Goal: Navigation & Orientation: Find specific page/section

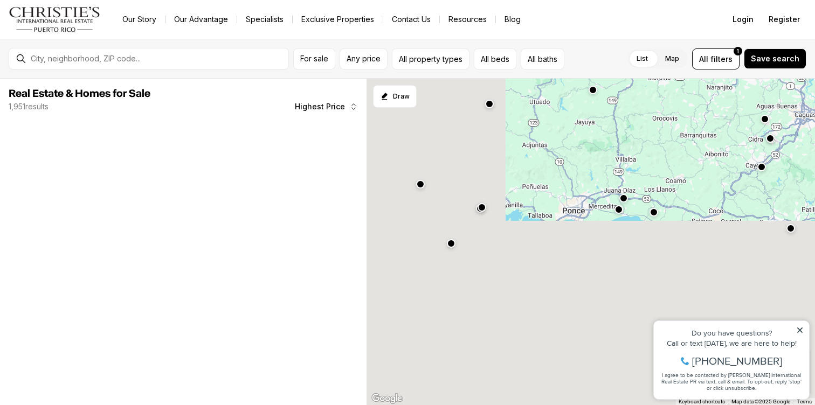
click at [791, 233] on div at bounding box center [591, 242] width 449 height 327
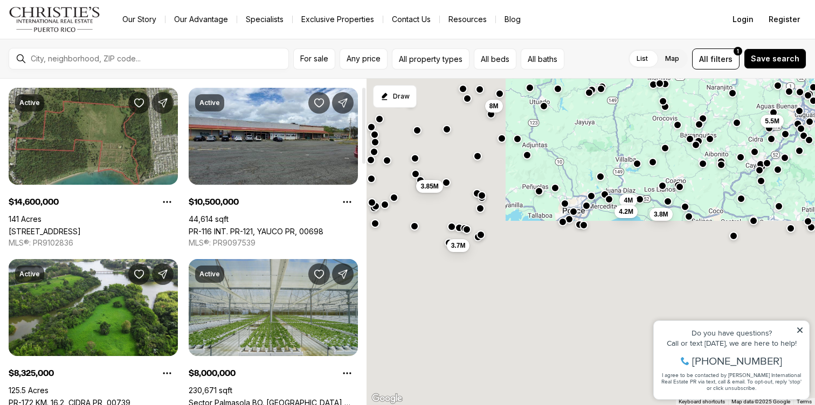
scroll to position [35, 0]
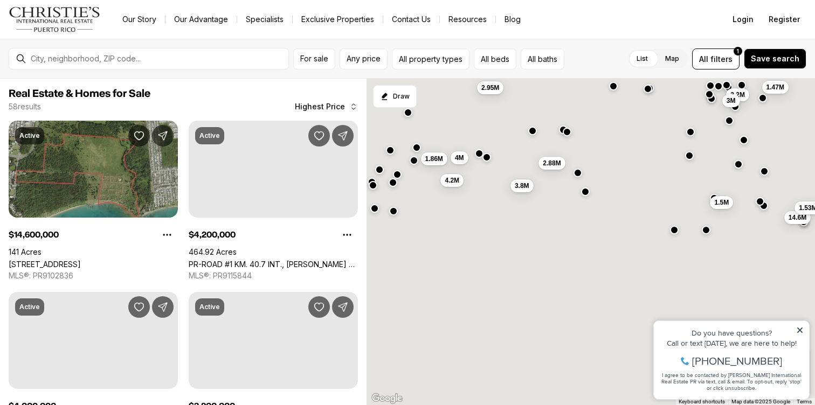
click at [707, 234] on div at bounding box center [706, 229] width 9 height 9
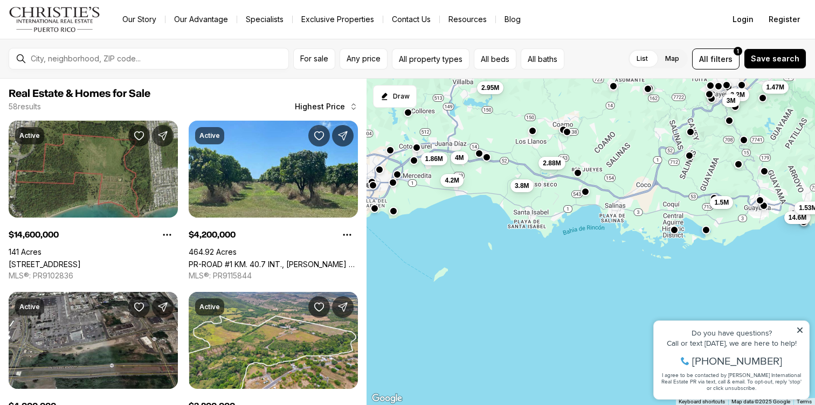
click at [760, 201] on button "button" at bounding box center [760, 200] width 9 height 9
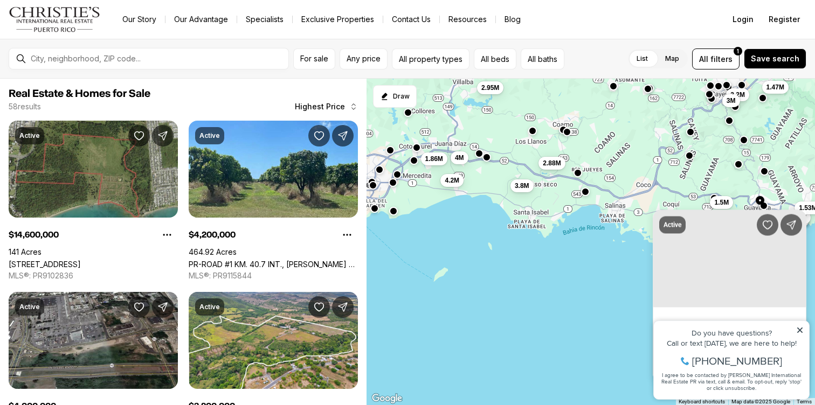
click at [801, 331] on icon at bounding box center [799, 330] width 5 height 5
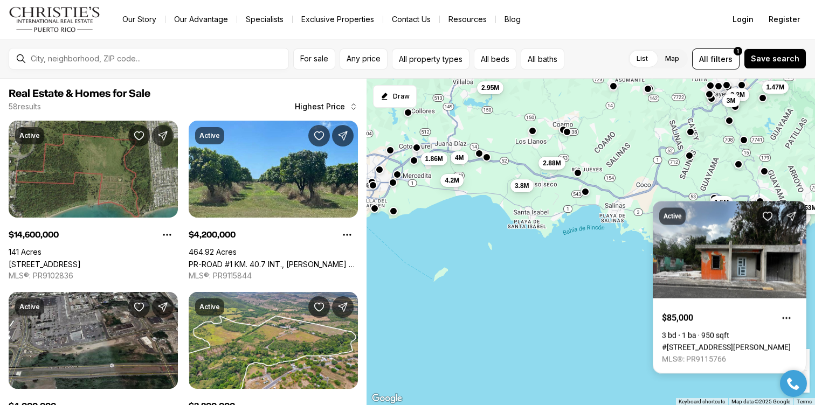
click at [764, 207] on div "Active $85,000 3 bd 1 ba 950 sqft [STREET_ADDRESS] MLS®: PR9115766" at bounding box center [730, 288] width 154 height 173
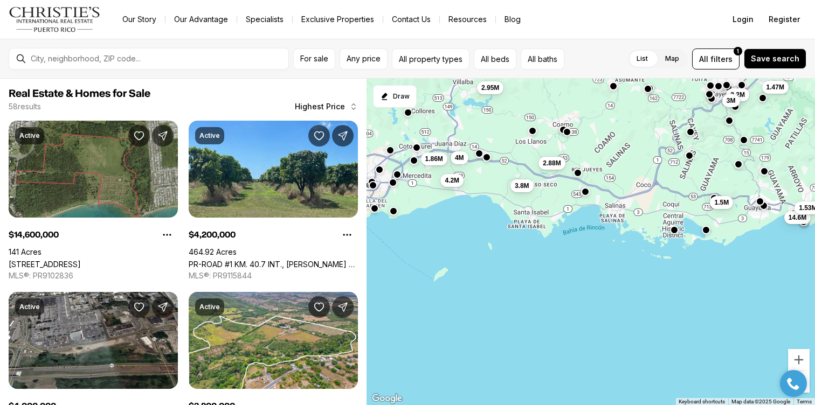
click at [764, 207] on button "button" at bounding box center [764, 206] width 9 height 9
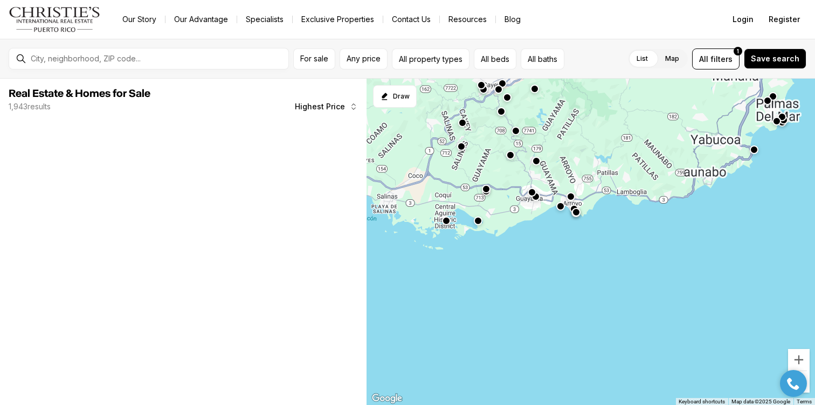
click at [537, 164] on button "button" at bounding box center [537, 160] width 9 height 9
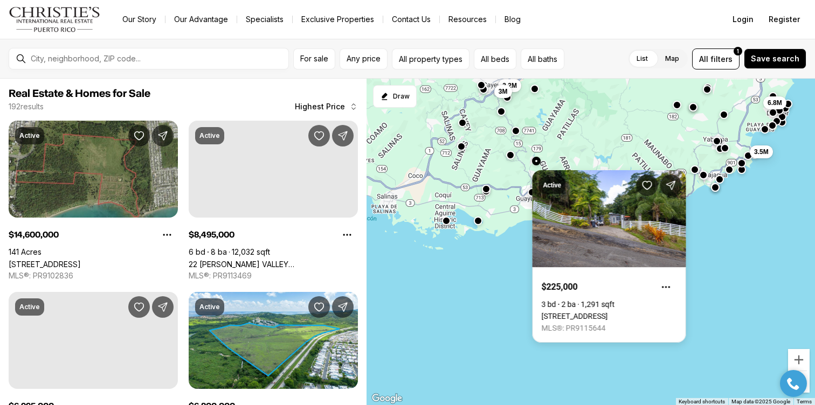
click at [496, 251] on div "6.8M 3.5M 14.6M 3.2M 3M" at bounding box center [591, 242] width 449 height 327
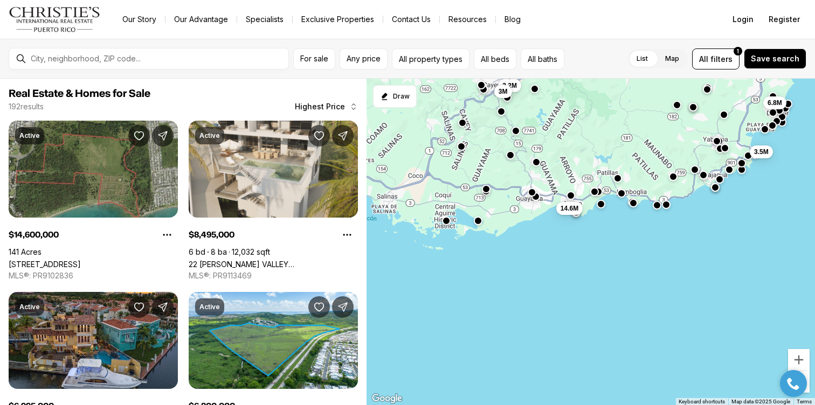
click at [570, 197] on button "button" at bounding box center [571, 195] width 9 height 9
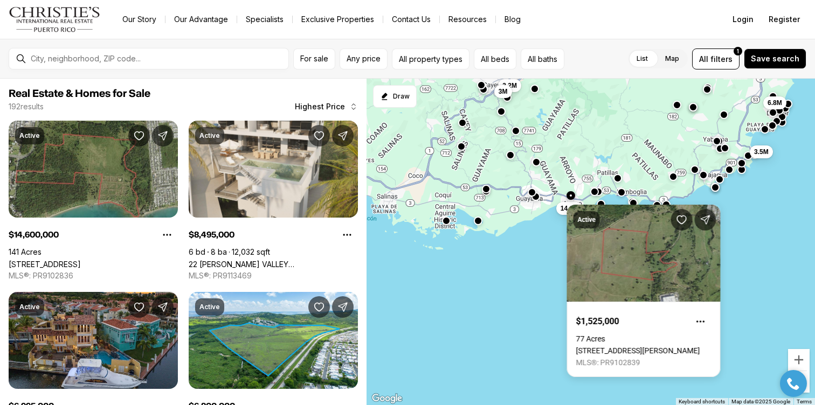
click at [621, 194] on body "Go to: Homepage Our Story Our Advantage Specialists Exclusive Properties Contac…" at bounding box center [407, 202] width 815 height 405
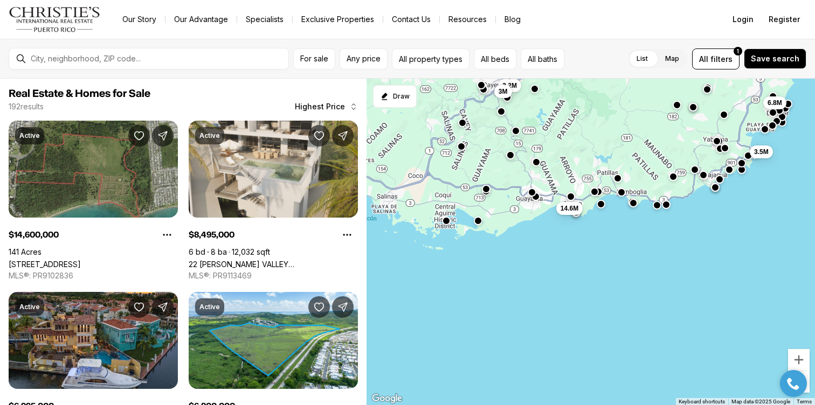
click at [620, 192] on button "button" at bounding box center [621, 192] width 9 height 9
